Goal: Task Accomplishment & Management: Manage account settings

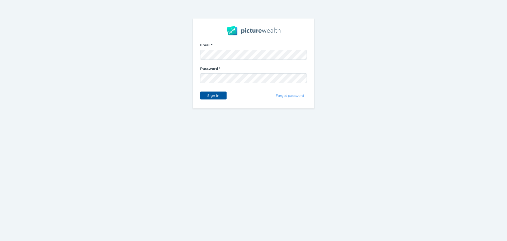
click at [227, 92] on div "Sign in Forgot password" at bounding box center [253, 95] width 107 height 11
click at [217, 100] on div "Sign in" at bounding box center [213, 95] width 26 height 11
click at [217, 95] on span "Sign in" at bounding box center [213, 95] width 17 height 4
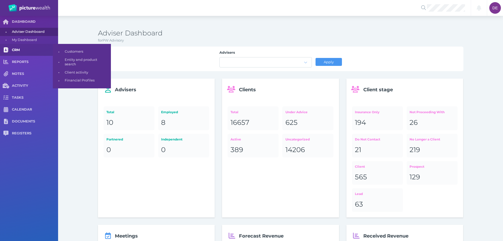
click at [32, 50] on span "CRM" at bounding box center [35, 50] width 46 height 4
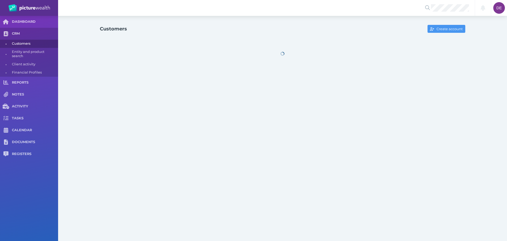
select select "25"
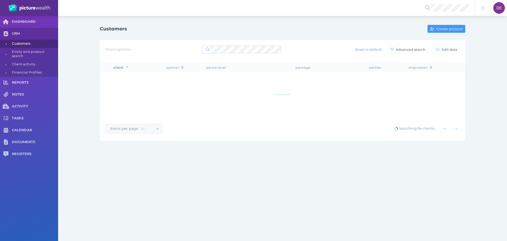
click at [238, 53] on div at bounding box center [241, 50] width 79 height 10
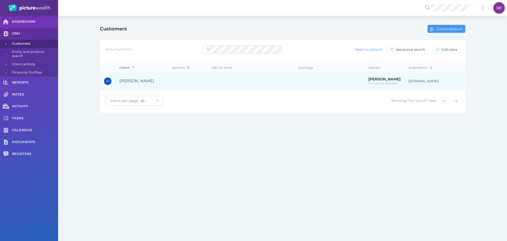
click at [232, 82] on td at bounding box center [251, 81] width 86 height 18
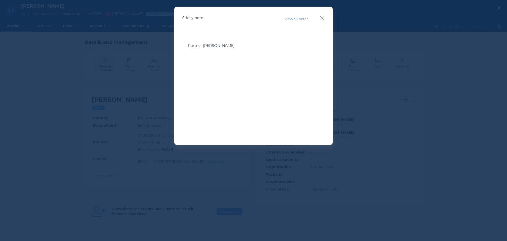
click at [325, 16] on div "Sticky note View all notes" at bounding box center [253, 19] width 158 height 24
click at [324, 17] on icon "button" at bounding box center [322, 18] width 4 height 4
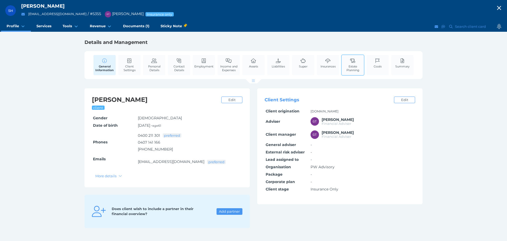
click at [342, 63] on link "Estate Planning" at bounding box center [353, 65] width 22 height 20
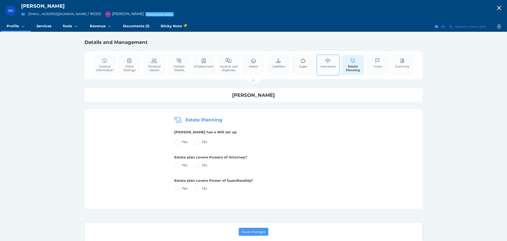
click at [325, 64] on span "Insurances" at bounding box center [328, 66] width 15 height 4
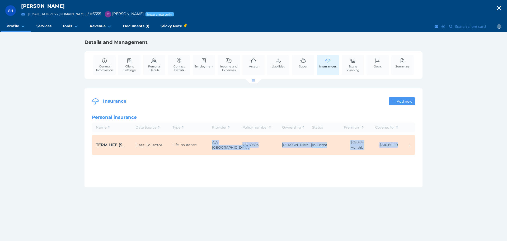
drag, startPoint x: 197, startPoint y: 143, endPoint x: 190, endPoint y: 136, distance: 9.3
click at [189, 157] on table "Name Data Source Type Provider Policy number Ownership Status Premium Covered f…" at bounding box center [253, 139] width 323 height 38
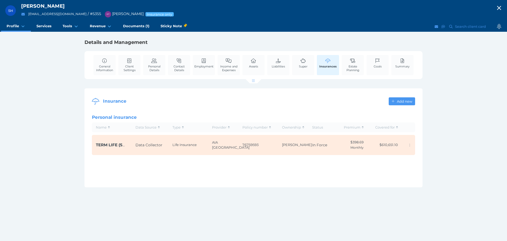
click at [200, 76] on div "General Information Client Settings Personal Details Contact Details Employment…" at bounding box center [253, 65] width 333 height 28
click at [204, 65] on span "Employment" at bounding box center [203, 66] width 19 height 4
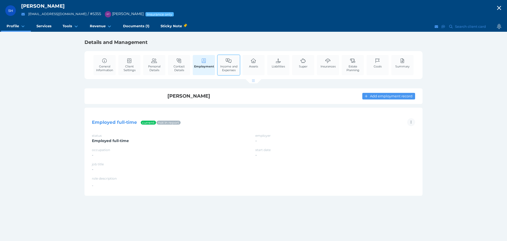
click at [238, 59] on link "Income and Expenses" at bounding box center [229, 65] width 22 height 20
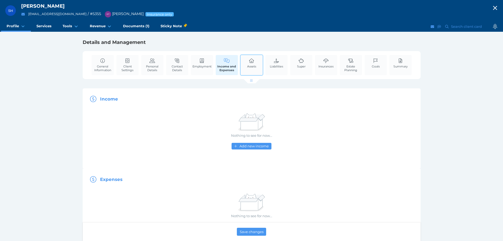
drag, startPoint x: 246, startPoint y: 62, endPoint x: 279, endPoint y: 61, distance: 33.3
click at [246, 62] on link "Assets" at bounding box center [252, 63] width 12 height 16
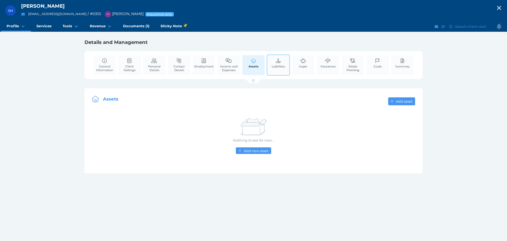
click at [279, 61] on icon at bounding box center [278, 60] width 6 height 5
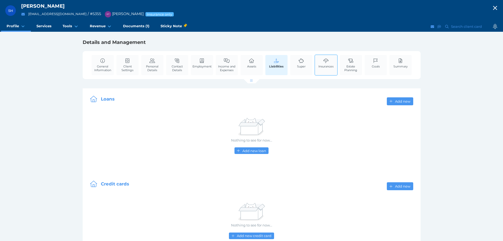
click at [321, 63] on link "Insurances" at bounding box center [326, 63] width 18 height 16
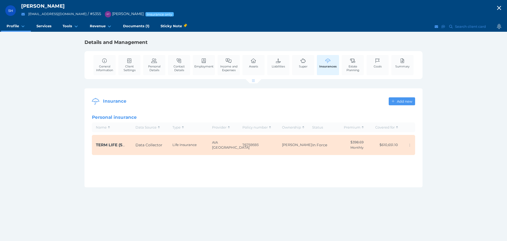
click at [300, 145] on td "[PERSON_NAME]" at bounding box center [293, 145] width 30 height 20
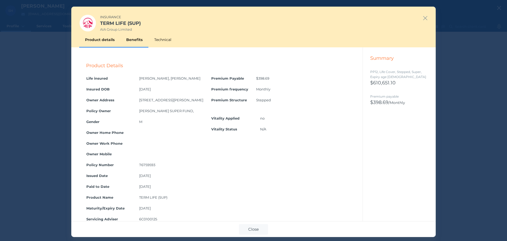
click at [130, 42] on div "Benefits" at bounding box center [134, 39] width 28 height 15
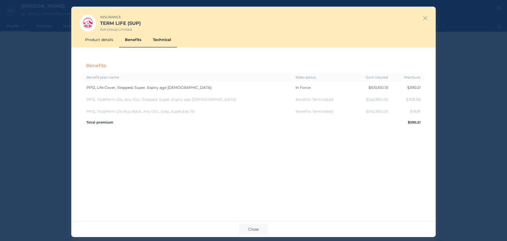
click at [153, 39] on div "Technical" at bounding box center [162, 39] width 30 height 15
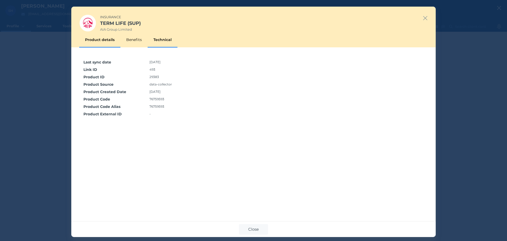
click at [98, 36] on div "Product details" at bounding box center [99, 39] width 41 height 15
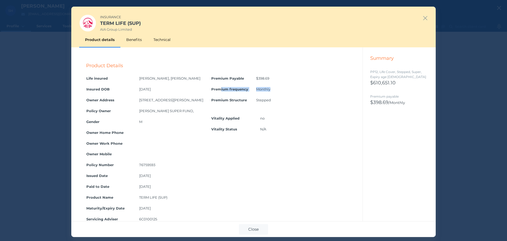
drag, startPoint x: 261, startPoint y: 88, endPoint x: 315, endPoint y: 91, distance: 53.4
click at [275, 91] on tr "Premium frequency Monthly" at bounding box center [241, 89] width 68 height 11
click at [275, 145] on div "Premium Payable $398.69 Premium frequency Monthly Premium Structure Stepped Vit…" at bounding box center [241, 154] width 68 height 162
click at [421, 22] on div "INSURANCE TERM LIFE (SUP) AIA Group Limited" at bounding box center [253, 19] width 364 height 25
click at [424, 19] on icon "button" at bounding box center [425, 18] width 4 height 4
